Goal: Check status: Check status

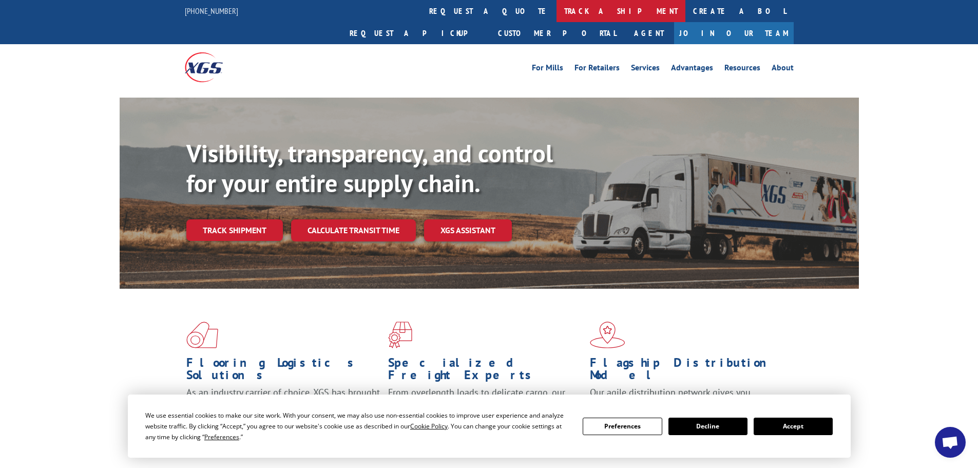
click at [556, 11] on link "track a shipment" at bounding box center [620, 11] width 129 height 22
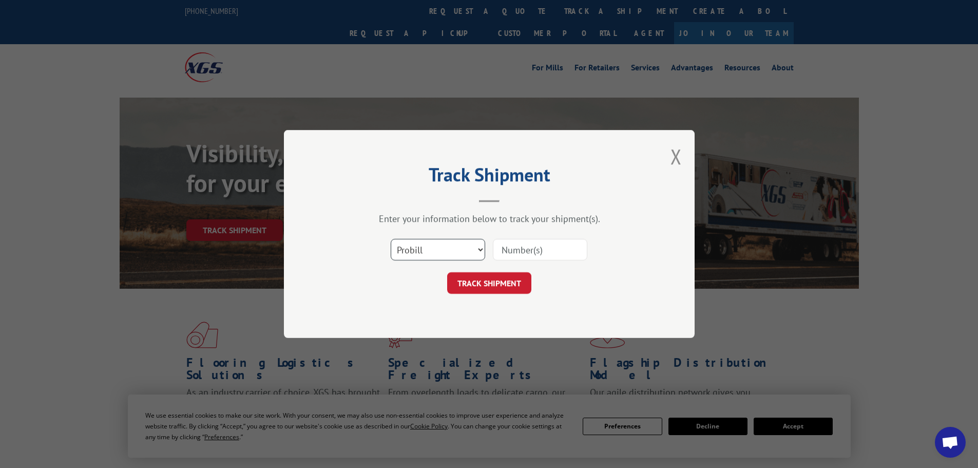
click at [433, 250] on select "Select category... Probill BOL PO" at bounding box center [438, 250] width 94 height 22
select select "bol"
click at [391, 239] on select "Select category... Probill BOL PO" at bounding box center [438, 250] width 94 height 22
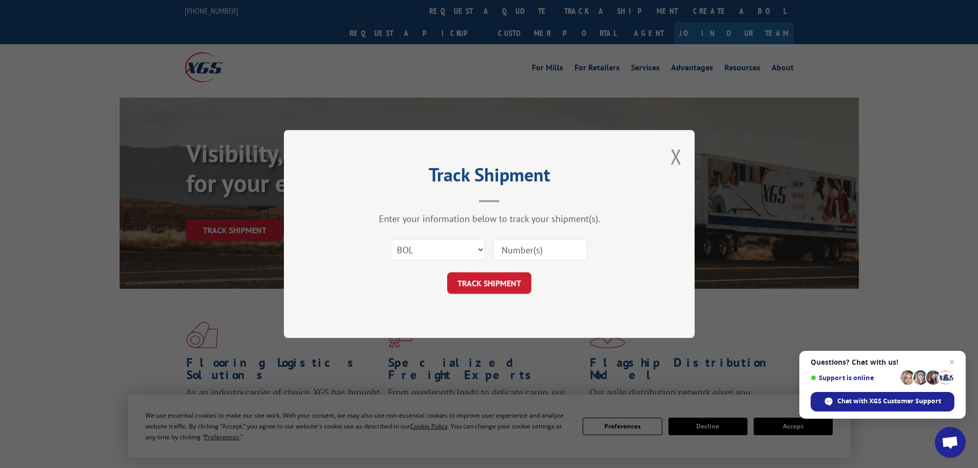
click at [529, 251] on input at bounding box center [540, 250] width 94 height 22
paste input "5590496"
type input "5590496"
click at [447, 272] on button "TRACK SHIPMENT" at bounding box center [489, 283] width 84 height 22
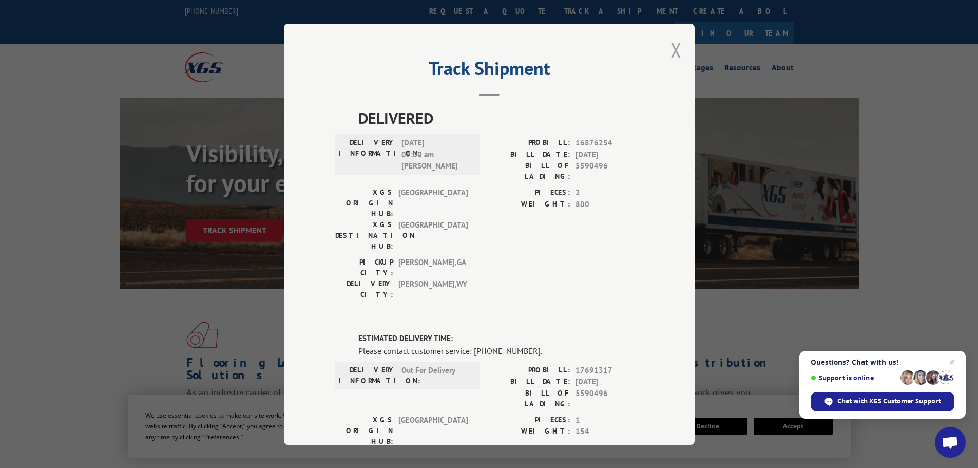
click at [671, 53] on button "Close modal" at bounding box center [675, 49] width 11 height 27
